Goal: Task Accomplishment & Management: Use online tool/utility

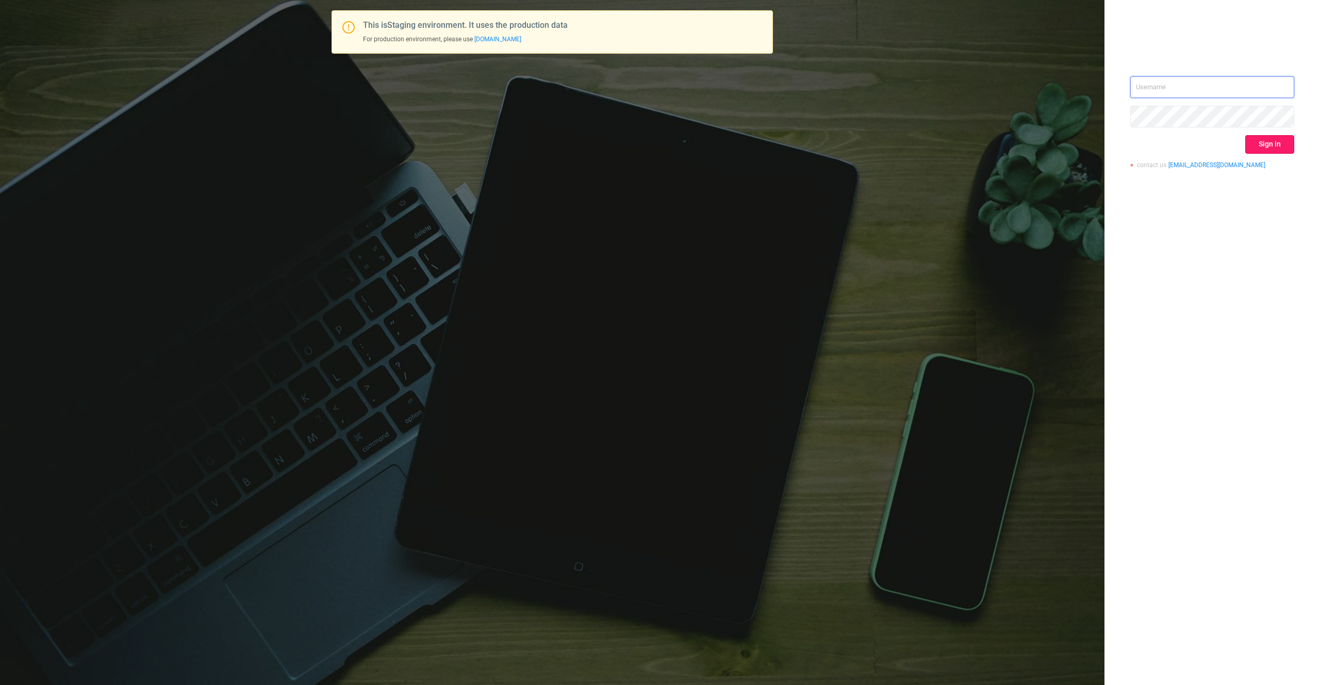
type input "[PERSON_NAME][EMAIL_ADDRESS][DOMAIN_NAME]"
click at [1253, 145] on button "Sign in" at bounding box center [1270, 144] width 49 height 19
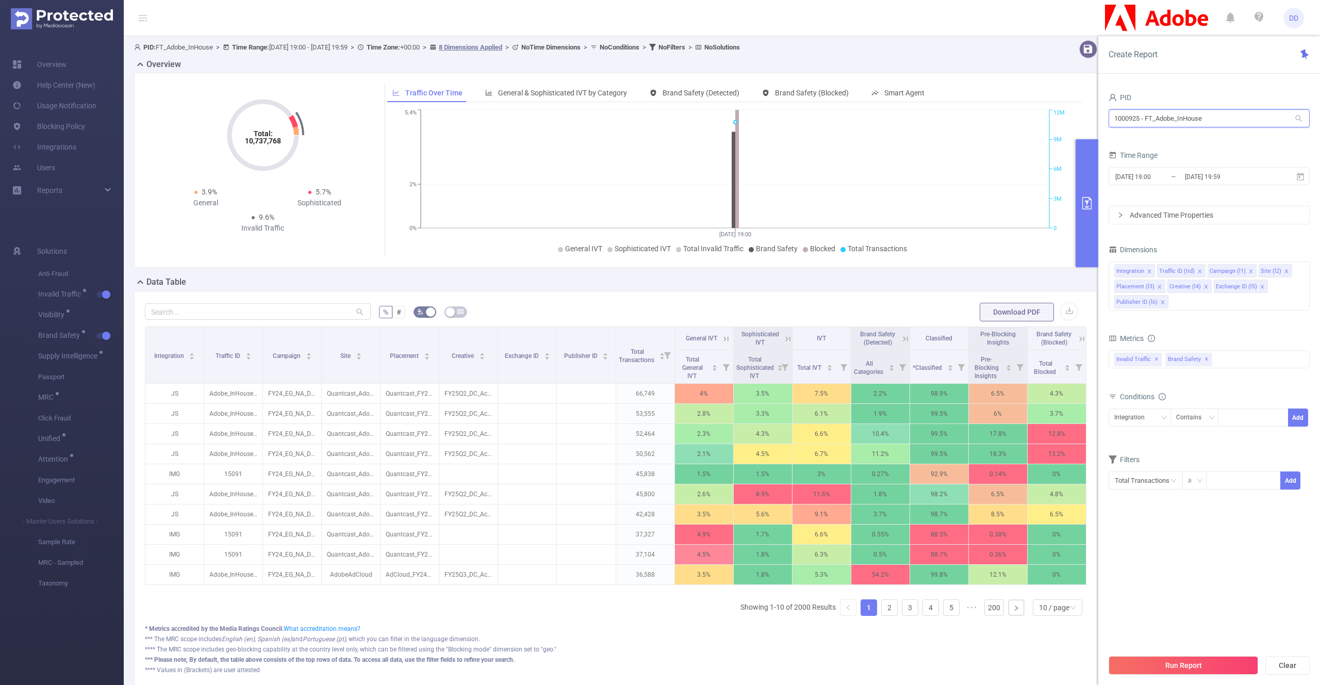
click at [1167, 115] on input "1000925 - FT_Adobe_InHouse" at bounding box center [1209, 118] width 201 height 18
type input "revc"
click at [1164, 134] on li "1000177 - RevContent 5.04M [686K rows]" at bounding box center [1209, 140] width 201 height 17
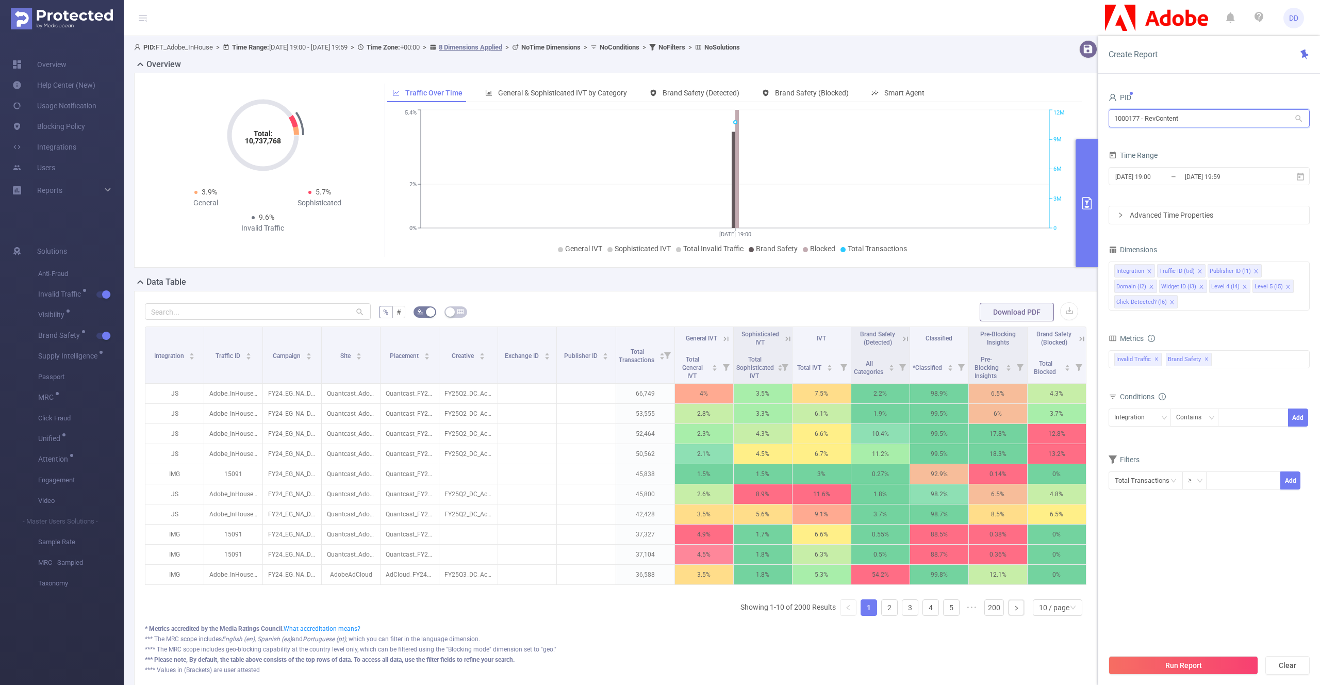
click at [1132, 119] on input "1000177 - RevContent" at bounding box center [1209, 118] width 201 height 18
